Goal: Task Accomplishment & Management: Complete application form

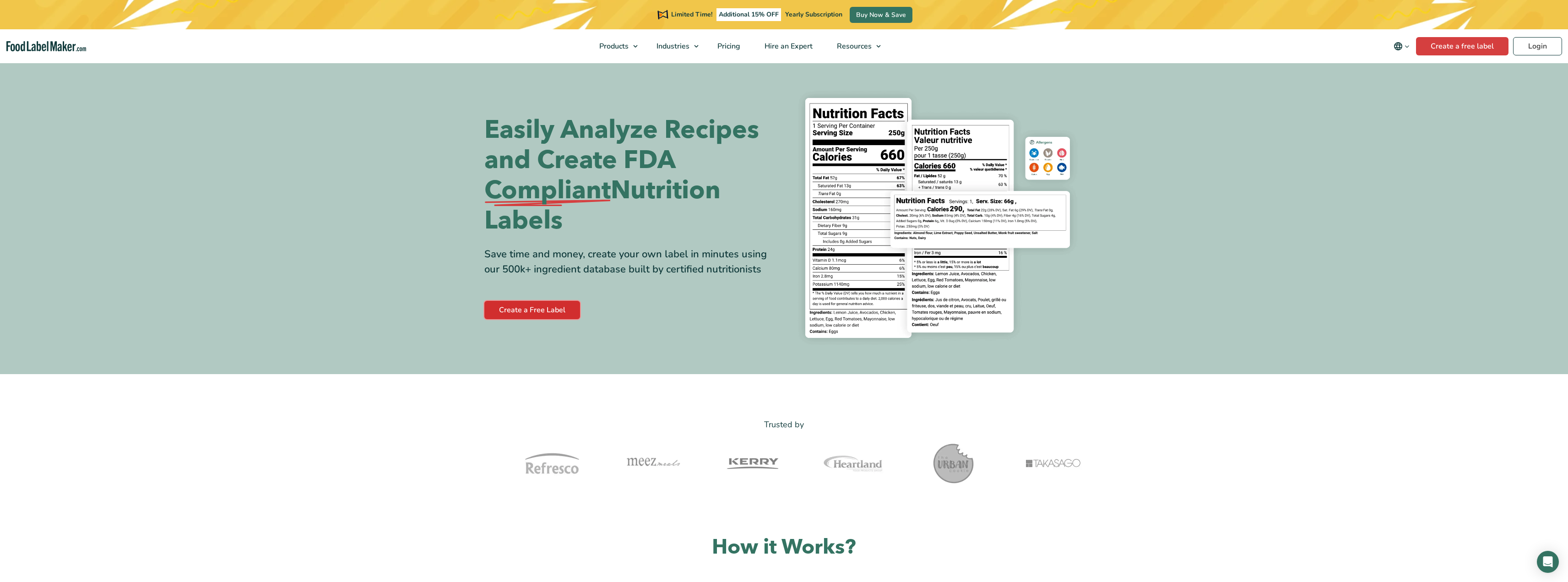
click at [535, 306] on link "Create a Free Label" at bounding box center [532, 310] width 96 height 18
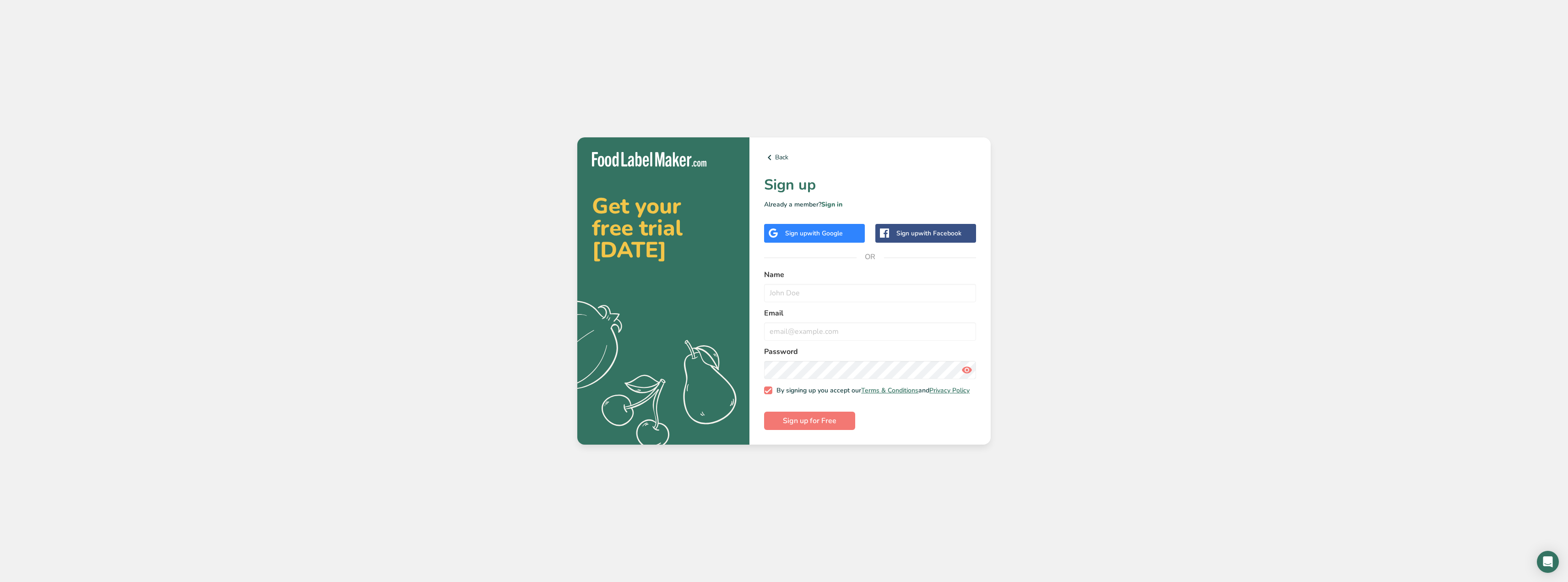
click at [796, 225] on div "Sign up with Google" at bounding box center [814, 233] width 101 height 19
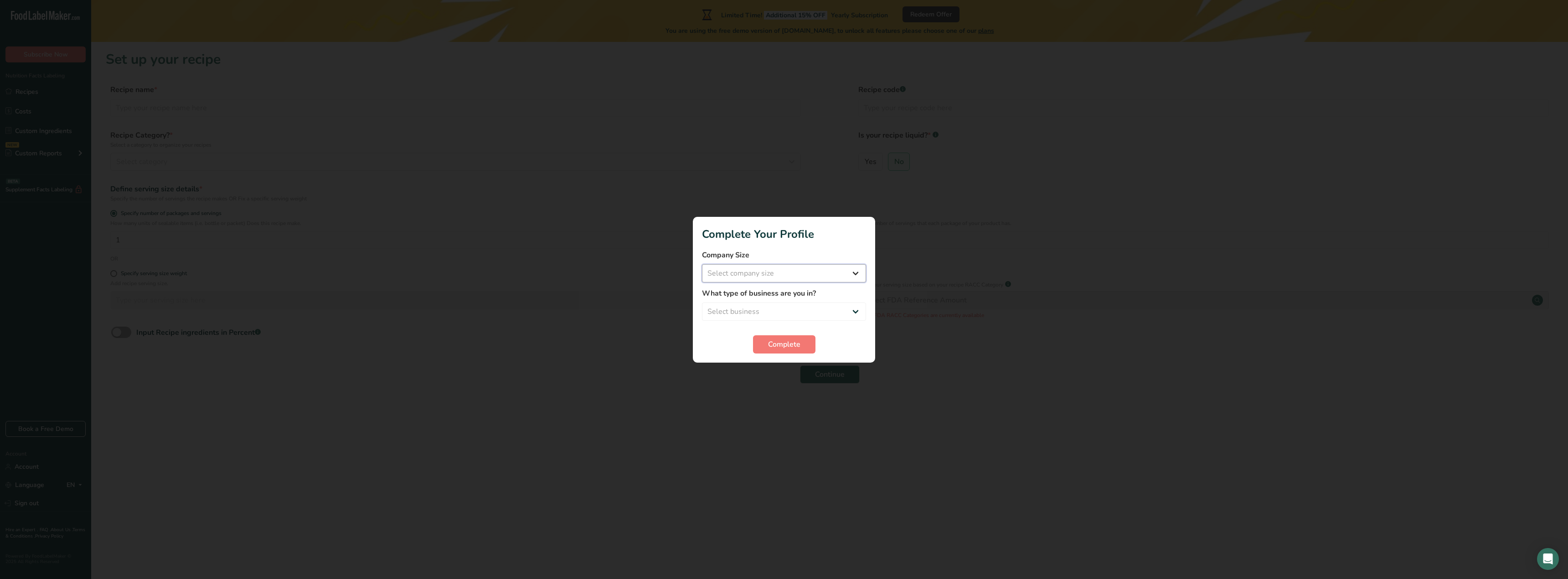
click at [853, 273] on select "Select company size Fewer than 10 Employees 10 to 50 Employees 51 to 500 Employ…" at bounding box center [784, 273] width 164 height 18
select select "1"
click at [702, 264] on select "Select company size Fewer than 10 Employees 10 to 50 Employees 51 to 500 Employ…" at bounding box center [784, 273] width 164 height 18
click at [853, 309] on select "Select business Packaged Food Manufacturer Restaurant & Cafe Bakery Meal Plans …" at bounding box center [784, 311] width 164 height 18
select select "8"
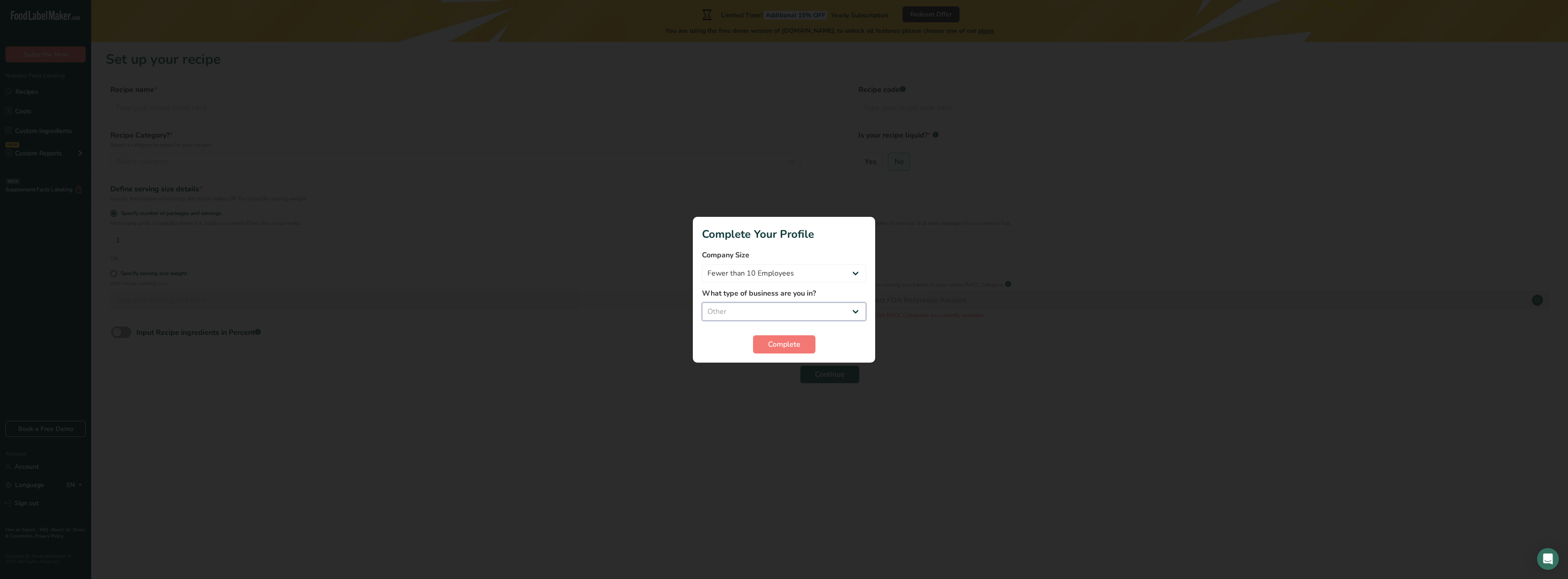
click at [702, 302] on select "Select business Packaged Food Manufacturer Restaurant & Cafe Bakery Meal Plans …" at bounding box center [784, 311] width 164 height 18
click at [783, 346] on span "Complete" at bounding box center [784, 344] width 32 height 11
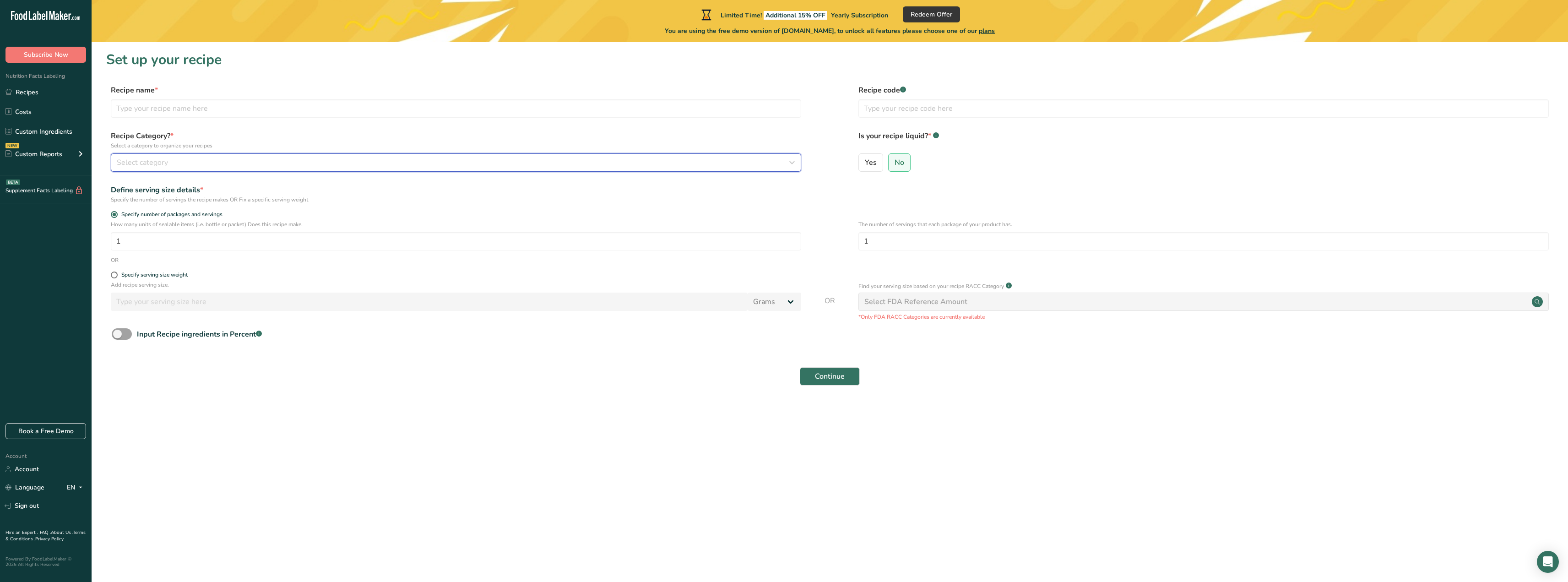
click at [132, 161] on span "Select category" at bounding box center [142, 163] width 51 height 11
click at [162, 259] on div "Confectionery" at bounding box center [225, 261] width 228 height 17
drag, startPoint x: 877, startPoint y: 241, endPoint x: 848, endPoint y: 240, distance: 29.0
click at [848, 240] on div "How many units of sealable items (i.e. bottle or packet) Does this recipe make.…" at bounding box center [830, 238] width 1447 height 35
type input "6"
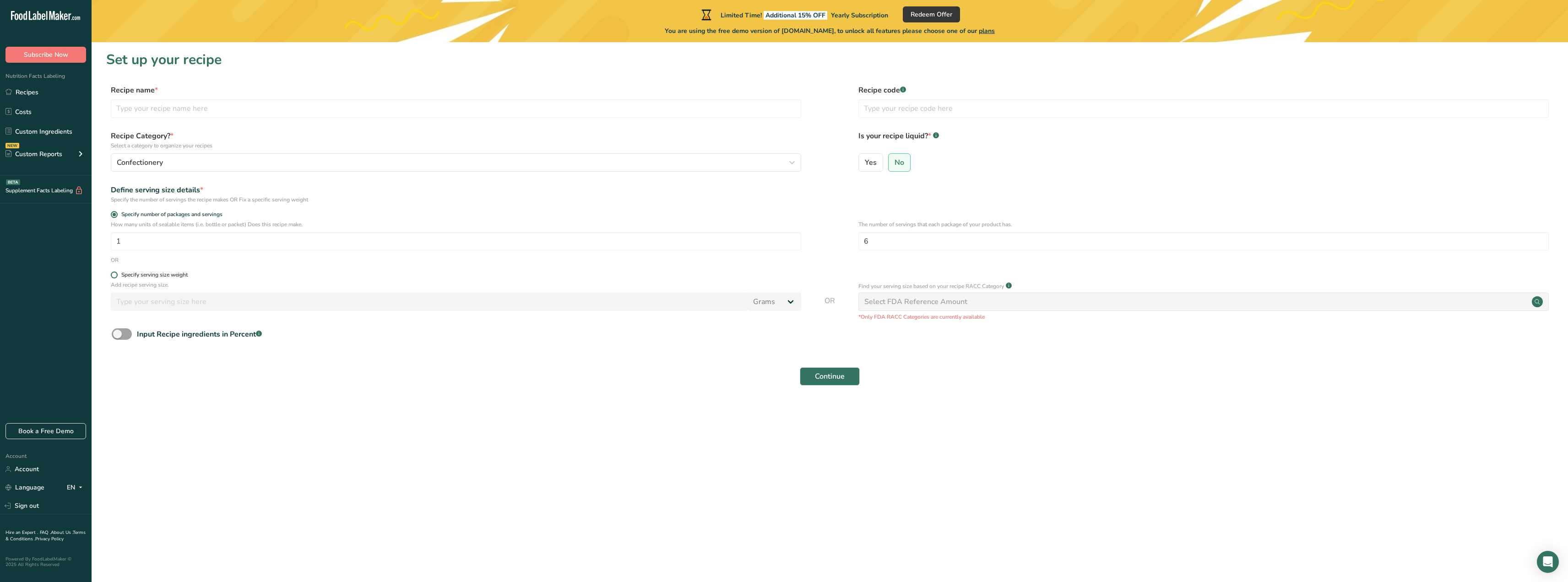
click at [113, 274] on span at bounding box center [114, 274] width 7 height 7
click at [113, 274] on input "Specify serving size weight" at bounding box center [114, 275] width 6 height 6
radio input "true"
radio input "false"
click at [128, 298] on input "number" at bounding box center [429, 302] width 637 height 18
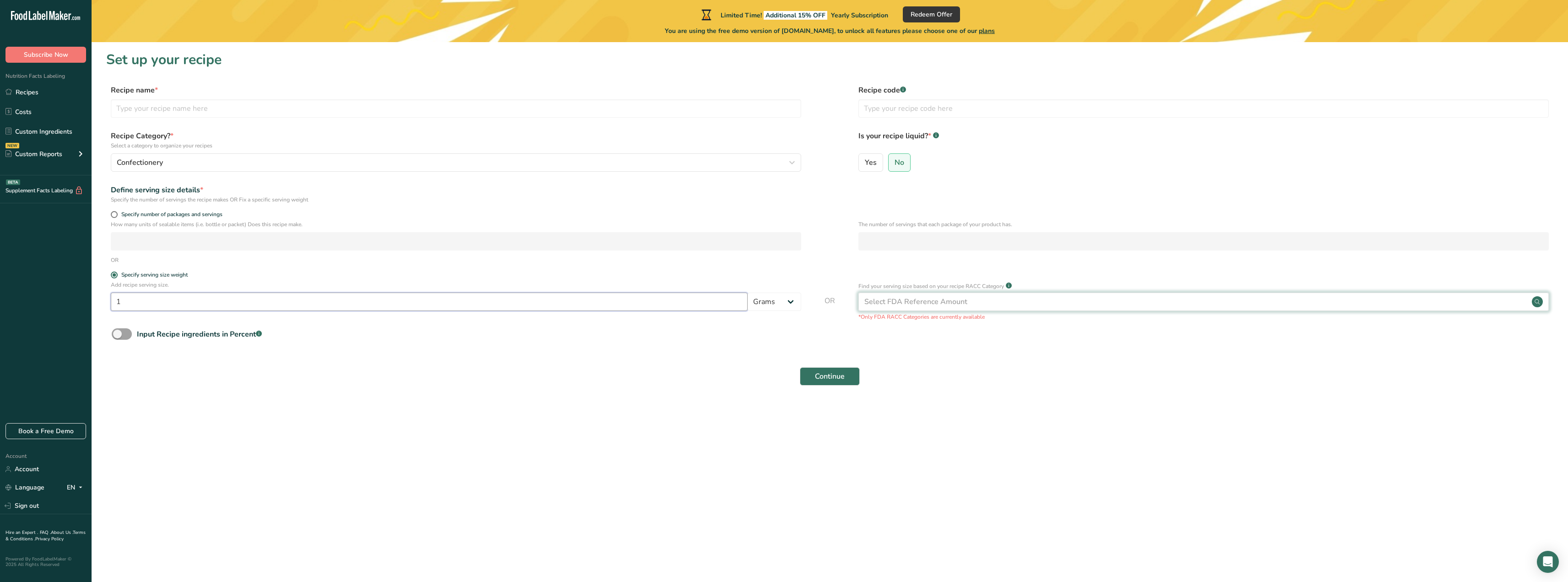
type input "1"
click at [1521, 299] on div "Select FDA Reference Amount" at bounding box center [1203, 302] width 690 height 18
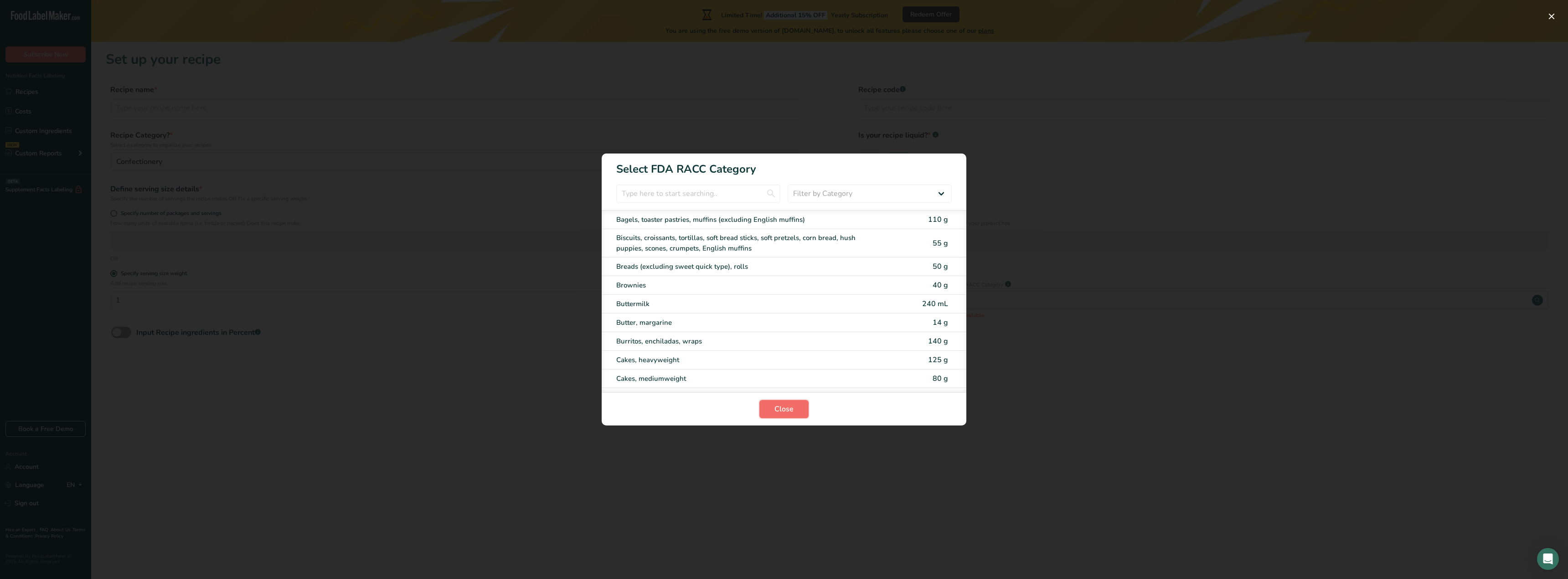
click at [788, 407] on span "Close" at bounding box center [783, 409] width 19 height 11
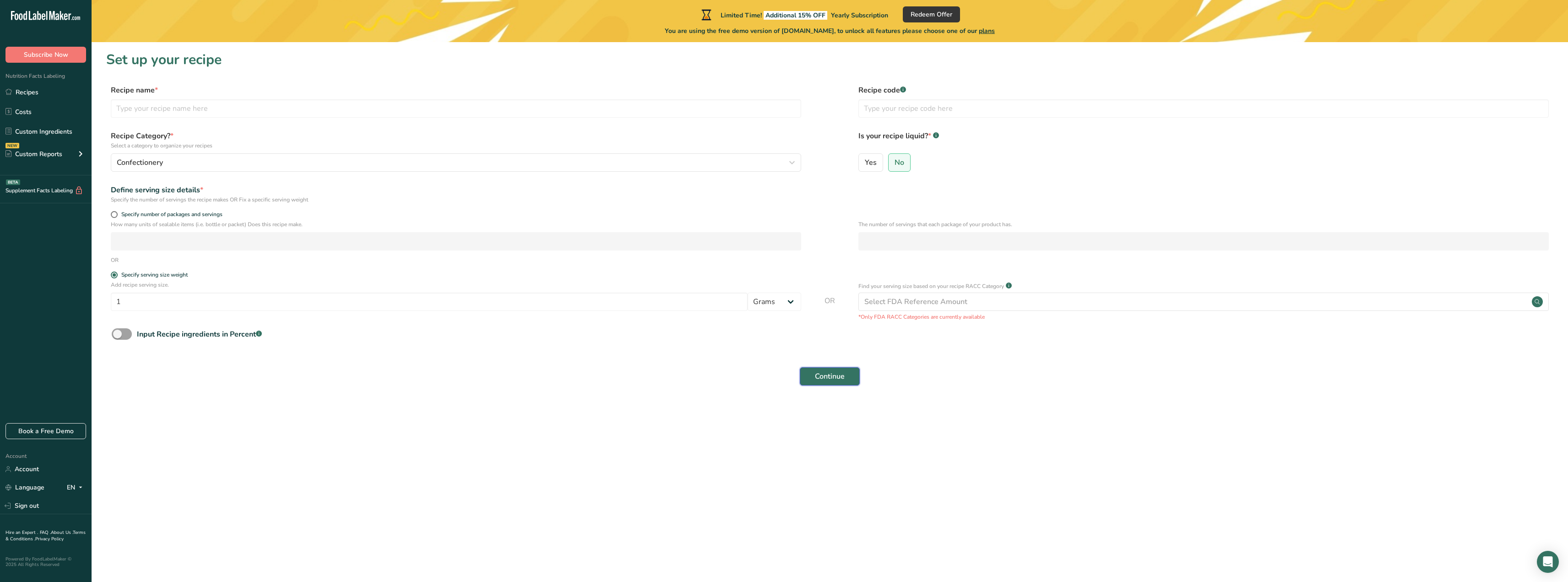
click at [828, 375] on span "Continue" at bounding box center [830, 377] width 30 height 11
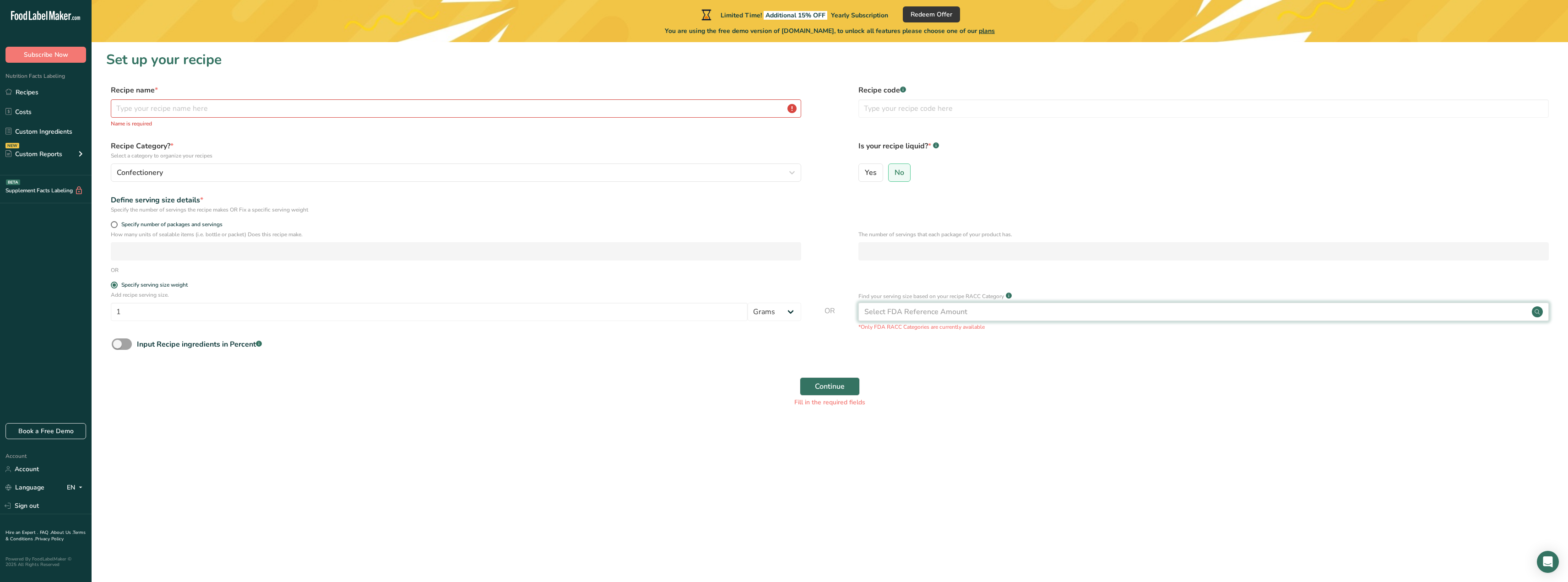
click at [894, 311] on div "Select FDA Reference Amount" at bounding box center [916, 312] width 103 height 11
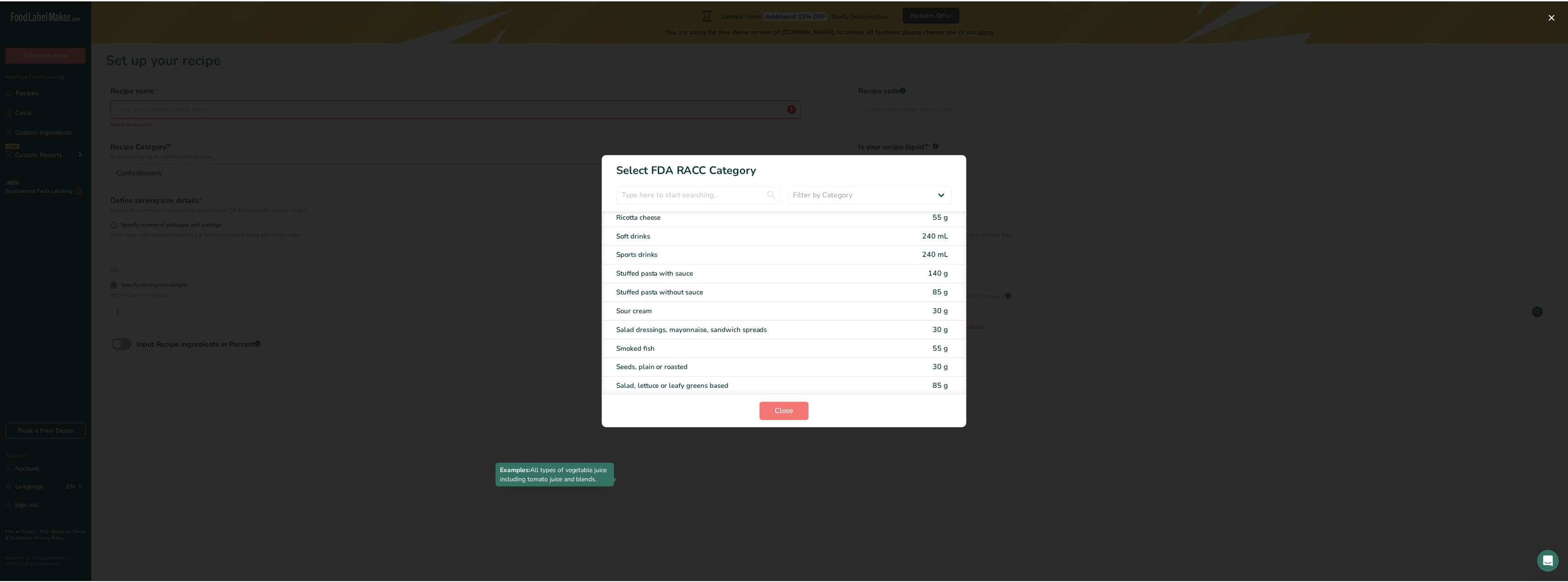
scroll to position [1554, 0]
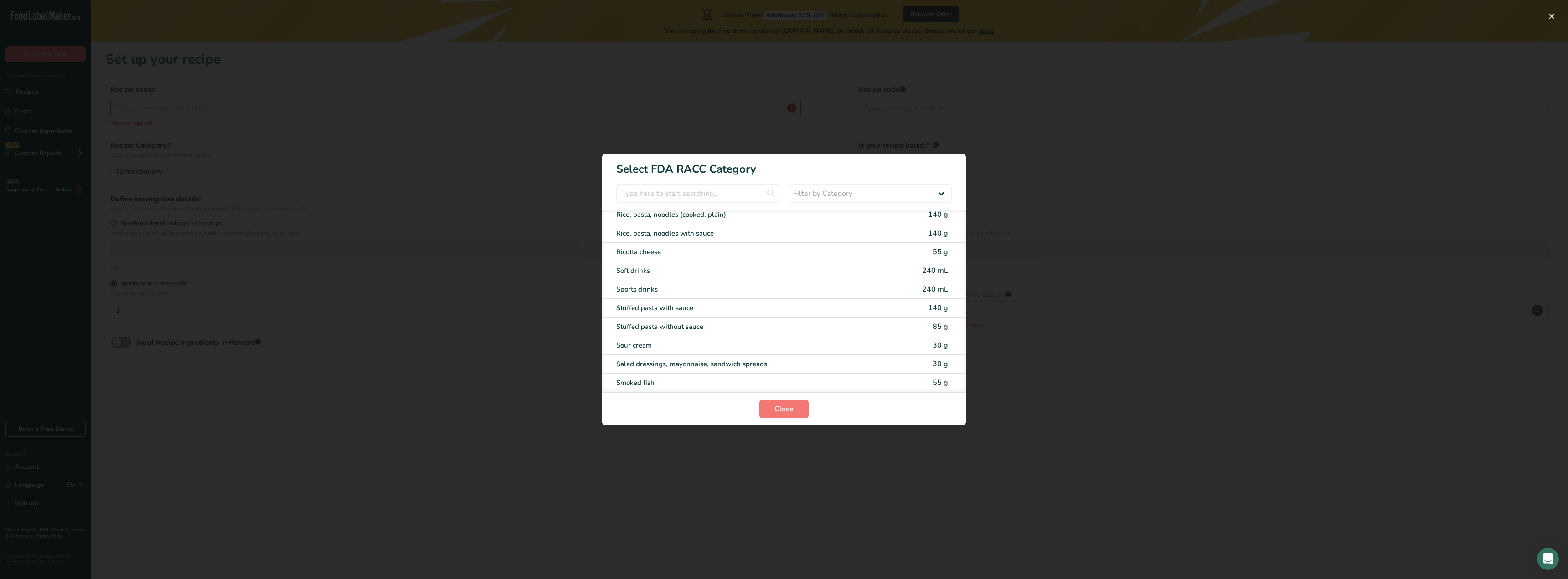
click at [1001, 160] on div "RACC Category Selection Modal" at bounding box center [784, 290] width 1568 height 579
